Goal: Transaction & Acquisition: Purchase product/service

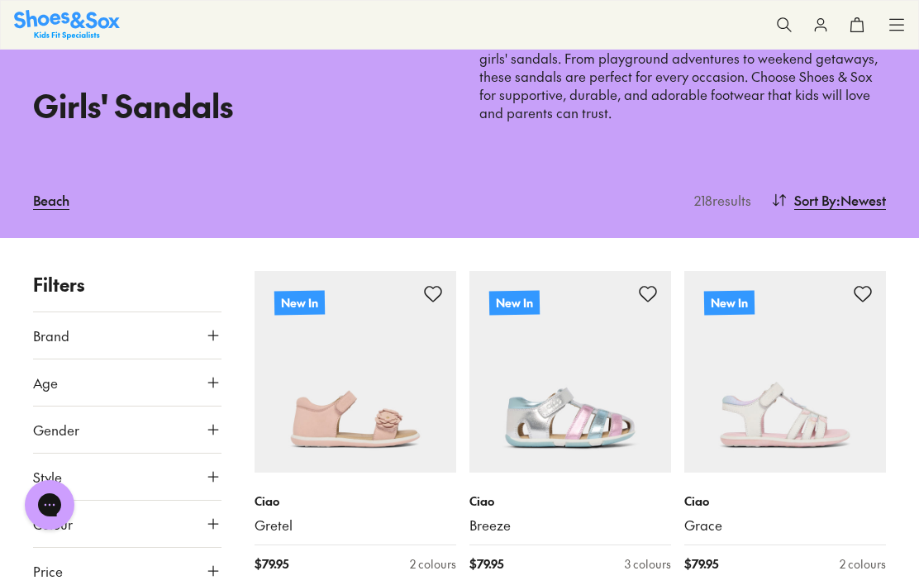
click at [212, 523] on icon at bounding box center [213, 524] width 17 height 17
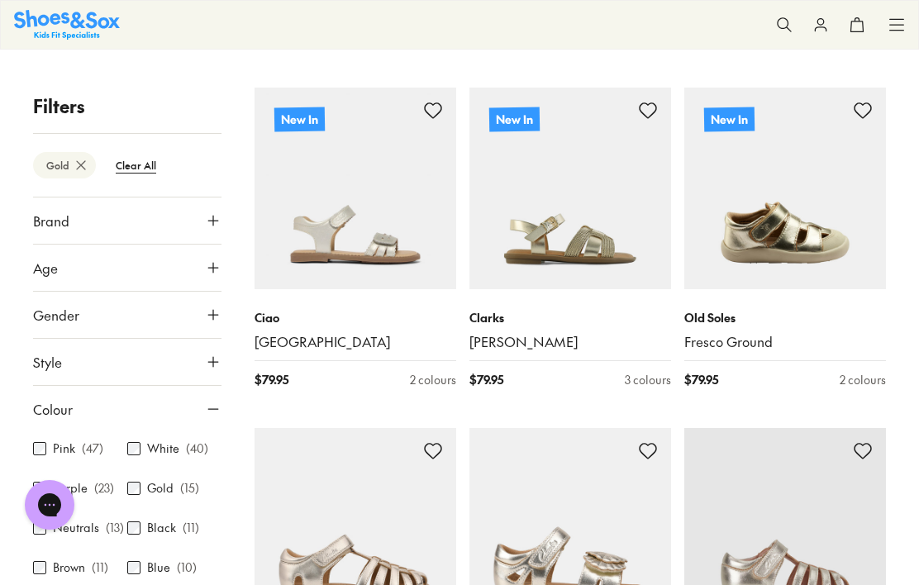
scroll to position [628, 0]
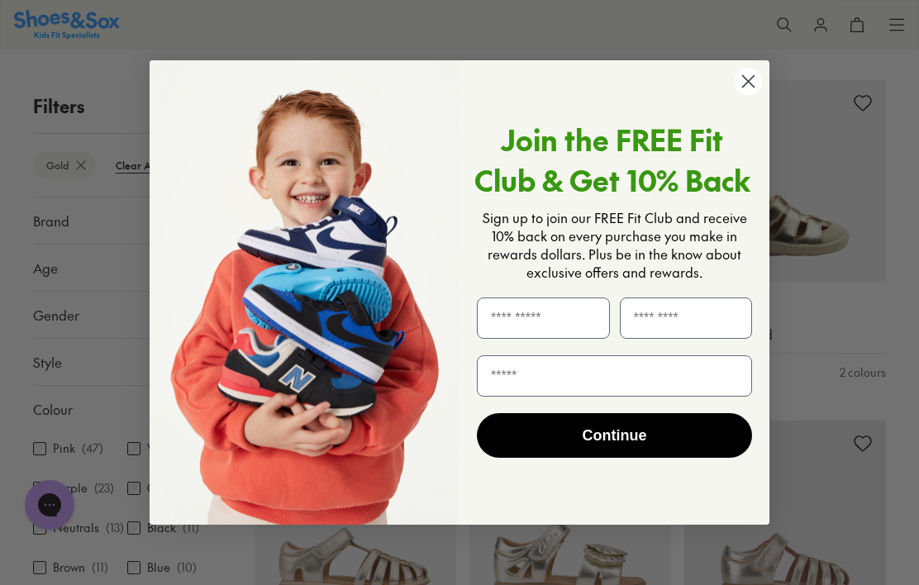
click at [747, 95] on circle "Close dialog" at bounding box center [748, 81] width 27 height 27
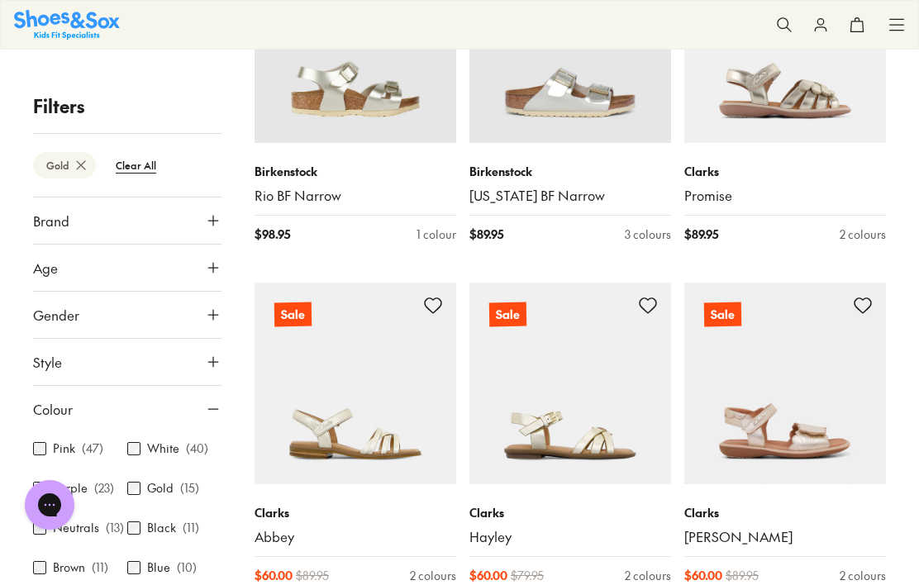
scroll to position [1448, 0]
click at [566, 421] on img at bounding box center [571, 385] width 202 height 202
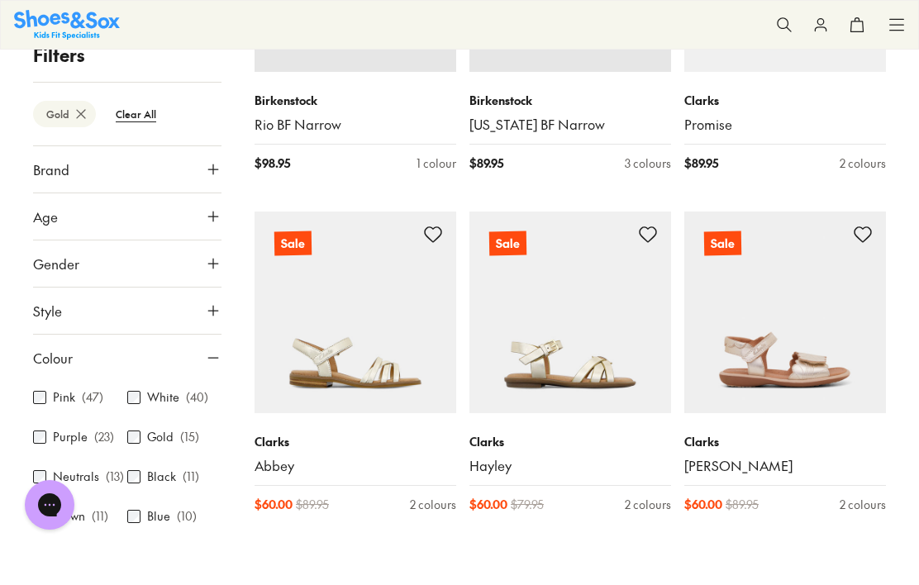
click at [364, 336] on img at bounding box center [356, 313] width 202 height 202
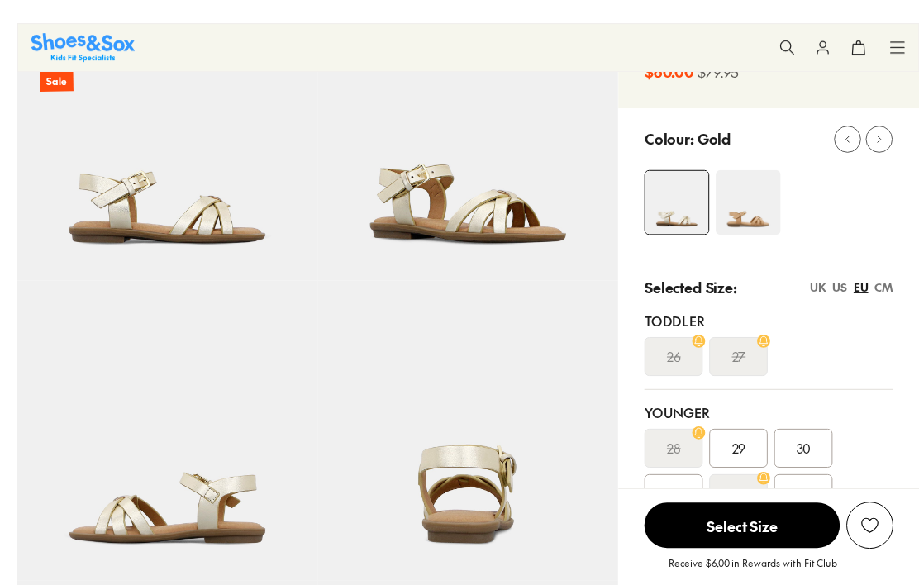
select select "*"
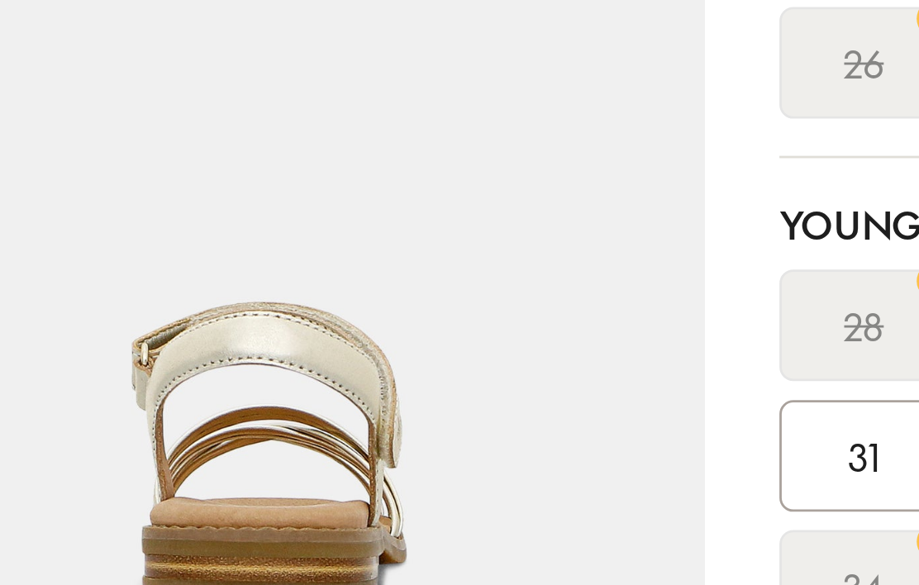
select select "*"
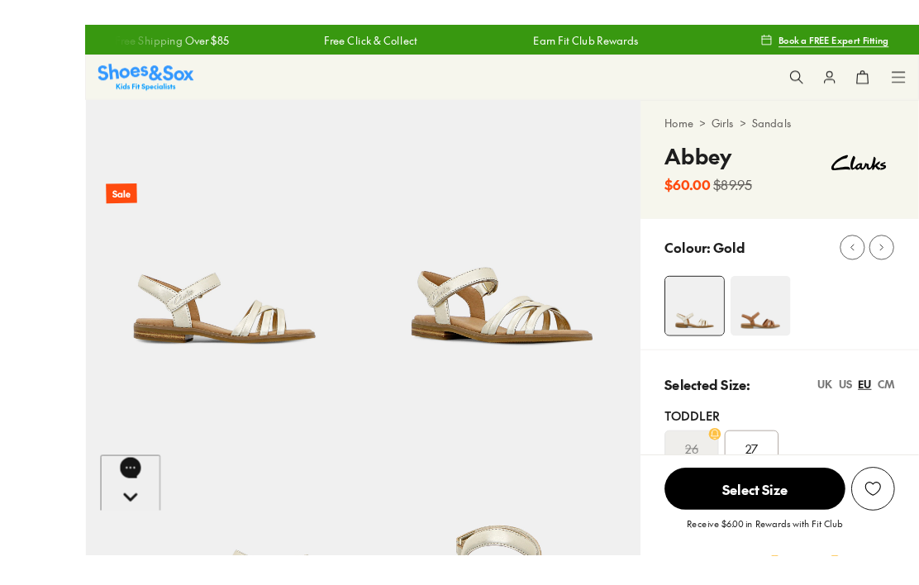
scroll to position [40, 0]
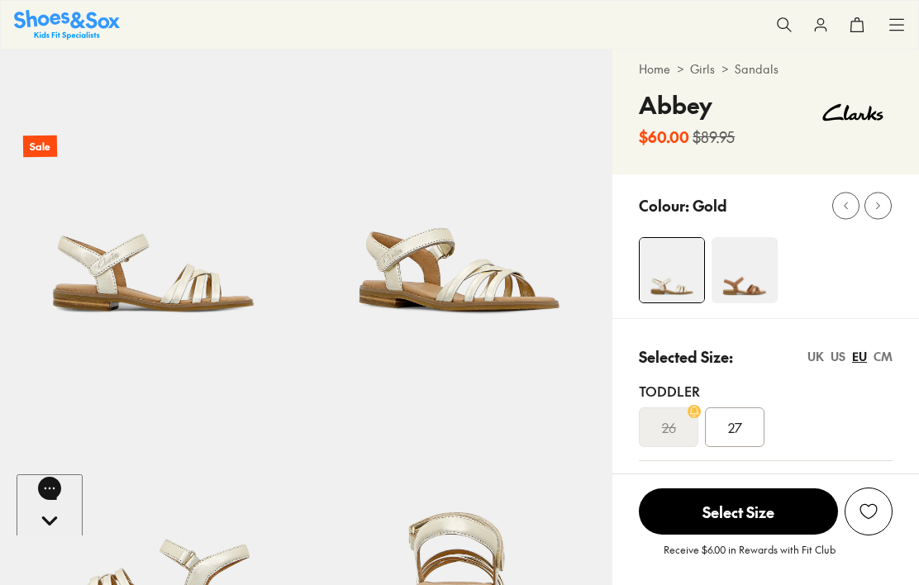
click at [743, 286] on img at bounding box center [745, 270] width 66 height 66
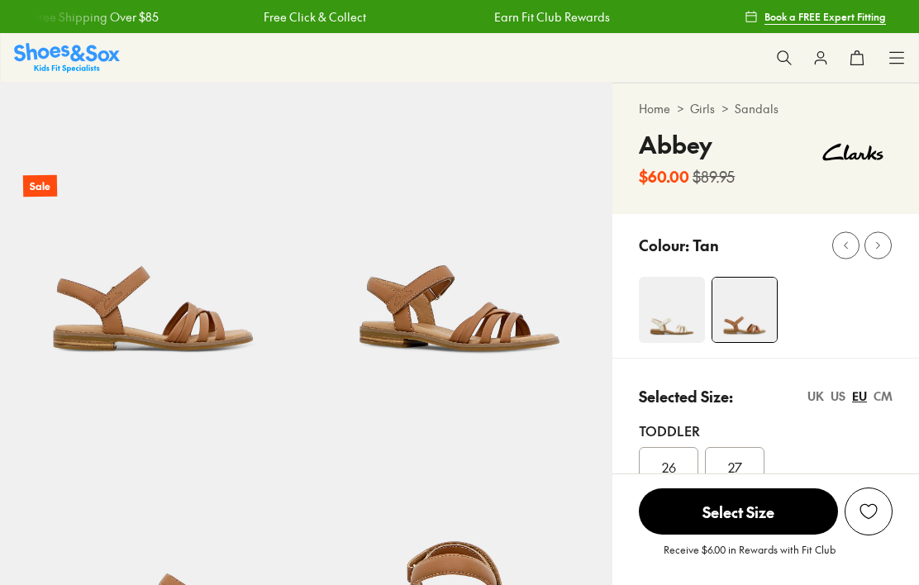
select select "*"
click at [664, 316] on img at bounding box center [672, 310] width 66 height 66
